Goal: Task Accomplishment & Management: Use online tool/utility

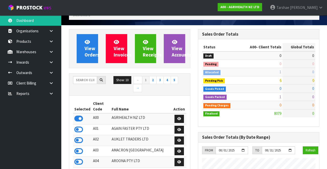
scroll to position [411, 129]
click at [51, 54] on link at bounding box center [53, 52] width 16 height 10
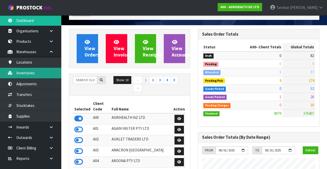
click at [25, 72] on link "Inventories" at bounding box center [30, 73] width 61 height 10
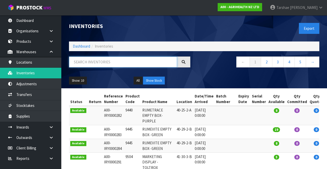
click at [94, 63] on input "text" at bounding box center [123, 62] width 108 height 11
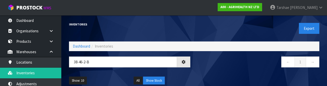
click at [235, 73] on div "Show: 10 5 10 25 50 All Show Stock" at bounding box center [194, 81] width 258 height 16
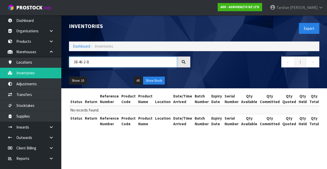
click at [96, 61] on input "38-46-2-B" at bounding box center [123, 62] width 108 height 11
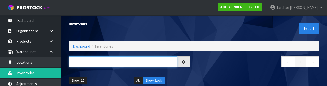
type input "3"
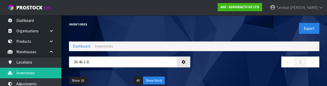
click at [230, 70] on div "← 1 →" at bounding box center [258, 65] width 129 height 16
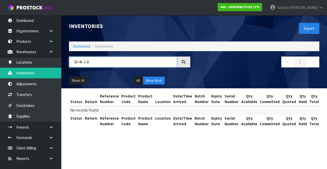
click at [93, 59] on input "38-46-3-B" at bounding box center [123, 62] width 108 height 11
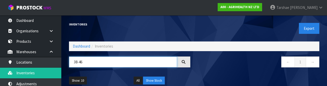
type input "38-46"
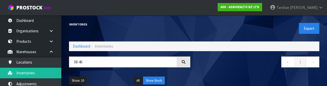
click at [288, 76] on div "Show: 10 5 10 25 50 All Show Stock" at bounding box center [194, 81] width 258 height 16
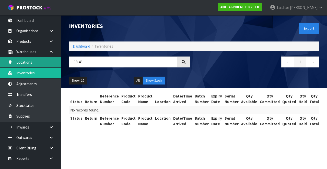
click at [20, 64] on link "Locations" at bounding box center [30, 62] width 61 height 10
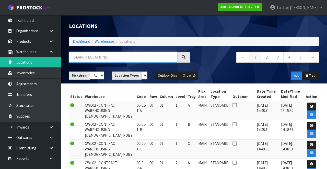
click at [152, 56] on input "text" at bounding box center [123, 57] width 108 height 11
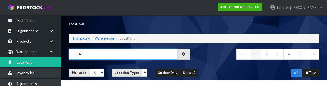
type input "38-46"
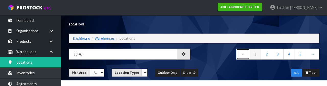
click at [237, 58] on link "←" at bounding box center [243, 54] width 14 height 11
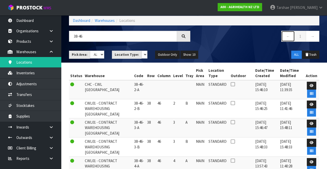
scroll to position [21, 0]
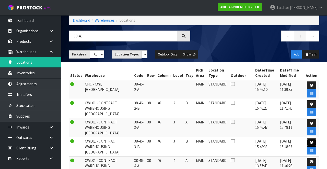
click at [310, 86] on link at bounding box center [310, 143] width 9 height 8
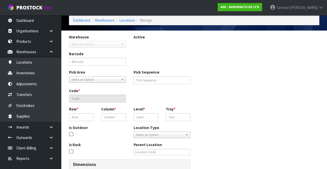
scroll to position [75, 0]
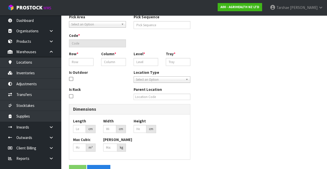
type input "38-46-3-B"
type input "10657"
type input "38-46-3-B"
type input "0"
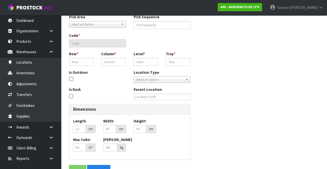
type input "0"
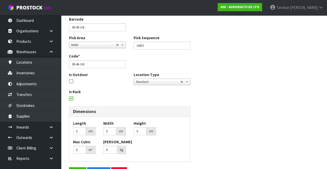
scroll to position [0, 0]
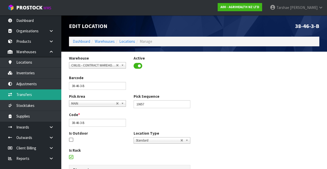
click at [28, 86] on link "Transfers" at bounding box center [30, 95] width 61 height 10
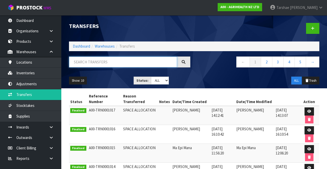
click at [111, 64] on input "text" at bounding box center [123, 62] width 108 height 11
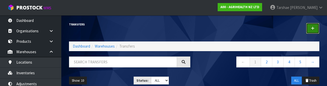
click at [311, 32] on link at bounding box center [312, 28] width 13 height 11
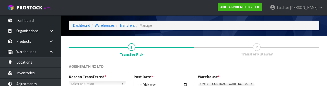
scroll to position [61, 0]
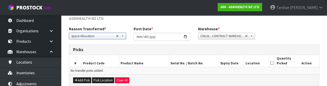
click at [134, 53] on div "Picks" at bounding box center [194, 50] width 250 height 10
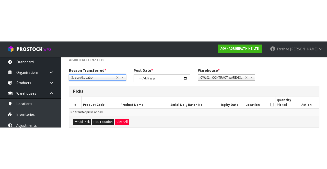
scroll to position [28, 0]
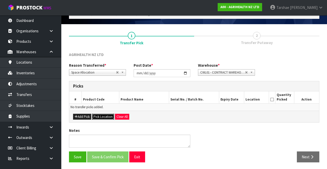
click at [101, 86] on button "Pick Location" at bounding box center [103, 117] width 22 height 6
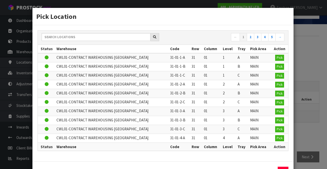
click at [133, 74] on td "CWL01-CONTRACT WAREHOUSING ALLENS ROAD" at bounding box center [111, 75] width 113 height 9
click at [134, 39] on input "text" at bounding box center [96, 37] width 109 height 8
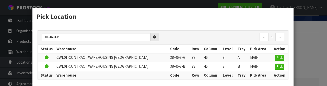
click at [190, 52] on th "Row" at bounding box center [196, 49] width 12 height 8
type input "38-46-3-B"
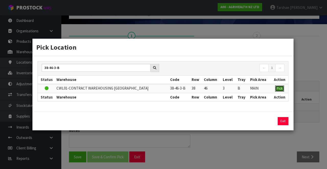
click at [281, 86] on span "Pick" at bounding box center [279, 88] width 6 height 4
click at [280, 86] on span "Pick" at bounding box center [279, 88] width 6 height 4
click at [286, 86] on button "Exit" at bounding box center [282, 121] width 11 height 8
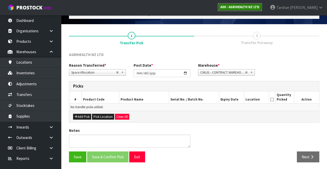
click at [259, 7] on strong "A00 - AGRIHEALTH NZ LTD" at bounding box center [239, 7] width 39 height 4
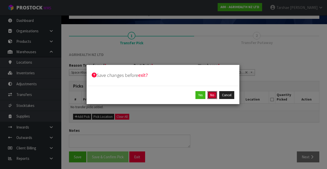
click at [212, 86] on button "No" at bounding box center [212, 95] width 10 height 8
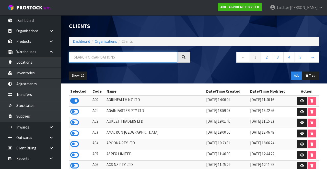
click at [156, 59] on input "text" at bounding box center [123, 57] width 108 height 11
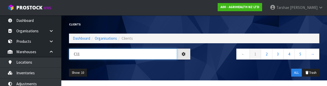
type input "C11"
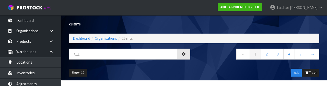
click at [219, 67] on div "Show: 10 5 10 25 50 ALL Trash" at bounding box center [194, 73] width 258 height 16
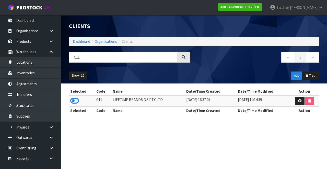
click at [74, 86] on icon at bounding box center [74, 101] width 9 height 8
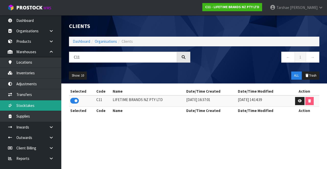
click at [40, 86] on link "Stocktakes" at bounding box center [30, 106] width 61 height 10
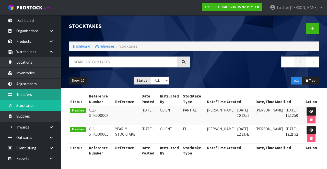
click at [33, 86] on link "Transfers" at bounding box center [30, 95] width 61 height 10
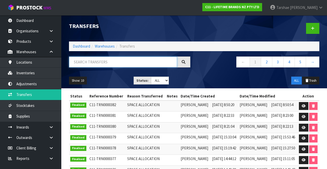
click at [153, 63] on input "text" at bounding box center [123, 62] width 108 height 11
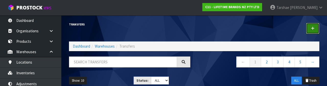
click at [312, 33] on link at bounding box center [312, 28] width 13 height 11
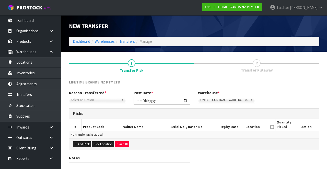
click at [112, 86] on div "Reason Transferred * Space Allocation Damage Expired Stock Repair QA Select an …" at bounding box center [97, 96] width 65 height 13
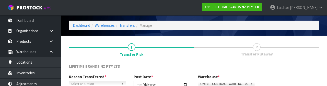
scroll to position [61, 0]
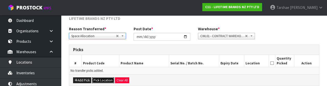
click at [97, 81] on button "Pick Location" at bounding box center [103, 81] width 22 height 6
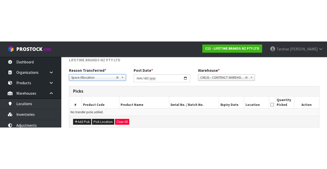
scroll to position [28, 0]
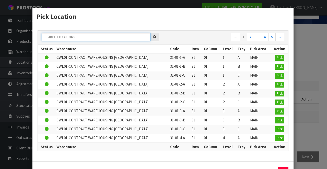
click at [113, 38] on input "text" at bounding box center [96, 37] width 109 height 8
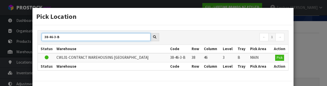
type input "38-46-3-B"
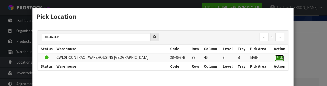
click at [280, 57] on span "Pick" at bounding box center [279, 58] width 6 height 4
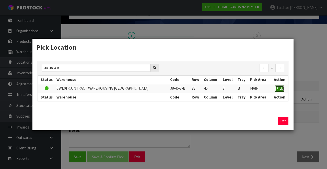
click at [280, 86] on span "Pick" at bounding box center [279, 88] width 6 height 4
click at [283, 86] on button "Exit" at bounding box center [282, 121] width 11 height 8
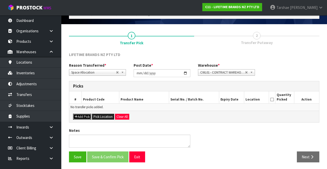
click at [81, 86] on button "Add Pick" at bounding box center [82, 117] width 18 height 6
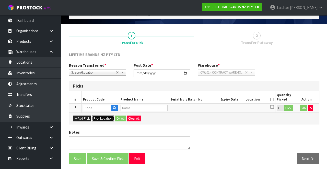
click at [106, 86] on button "Pick Location" at bounding box center [103, 119] width 22 height 6
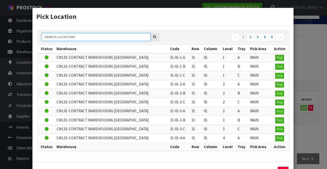
click at [128, 41] on input "text" at bounding box center [96, 37] width 109 height 8
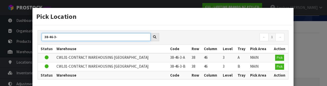
type input "38-46-3-"
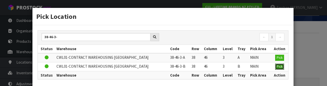
click at [280, 67] on span "Pick" at bounding box center [279, 67] width 6 height 4
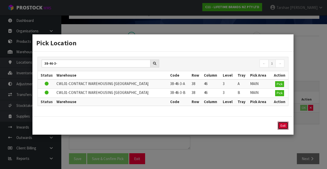
click at [285, 86] on button "Exit" at bounding box center [282, 126] width 11 height 8
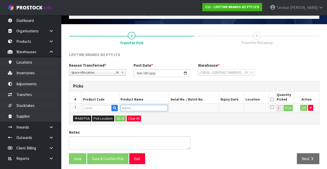
click at [157, 86] on input "text" at bounding box center [143, 108] width 47 height 6
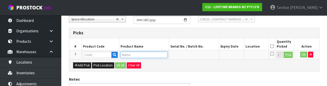
scroll to position [89, 0]
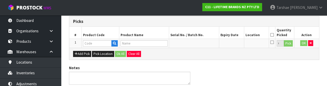
click at [283, 68] on div "Notes" at bounding box center [194, 76] width 258 height 23
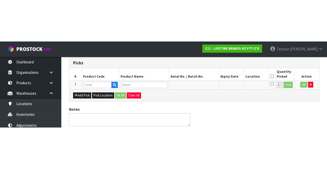
scroll to position [29, 0]
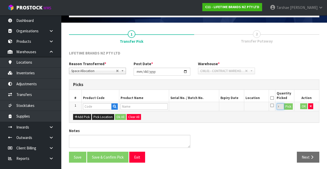
click at [281, 86] on input "0" at bounding box center [279, 107] width 7 height 6
click at [138, 86] on button "Exit" at bounding box center [137, 157] width 16 height 11
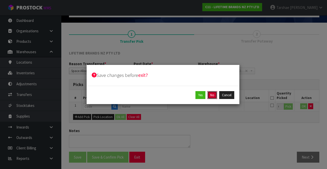
click at [213, 86] on button "No" at bounding box center [212, 95] width 10 height 8
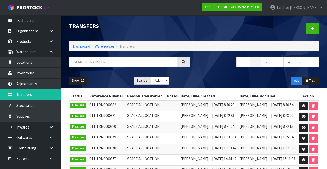
click at [51, 53] on icon at bounding box center [51, 52] width 5 height 4
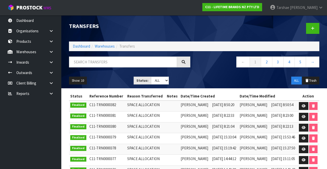
click at [317, 8] on link "Tarshae Graydon" at bounding box center [296, 7] width 61 height 15
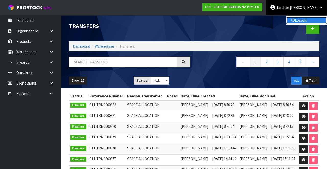
click at [313, 22] on link "Logout" at bounding box center [306, 20] width 40 height 7
